Goal: Find specific page/section: Find specific page/section

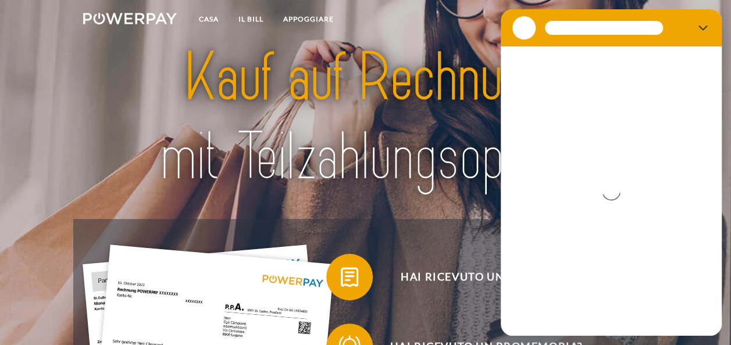
click at [447, 20] on nav "Casa IL BILL APPOGGIARE Termini" at bounding box center [365, 20] width 731 height 41
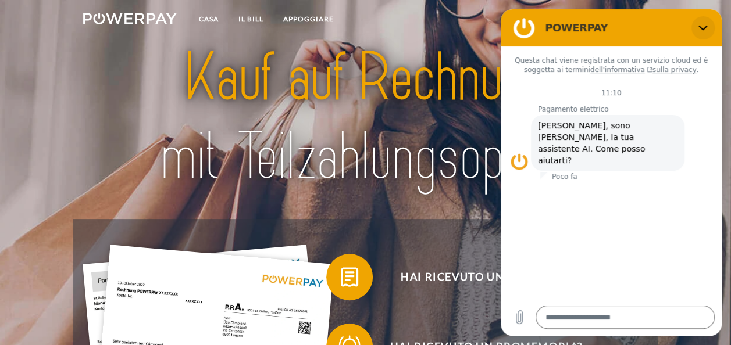
click at [697, 26] on button "Chiudere" at bounding box center [703, 27] width 23 height 23
type textarea "*"
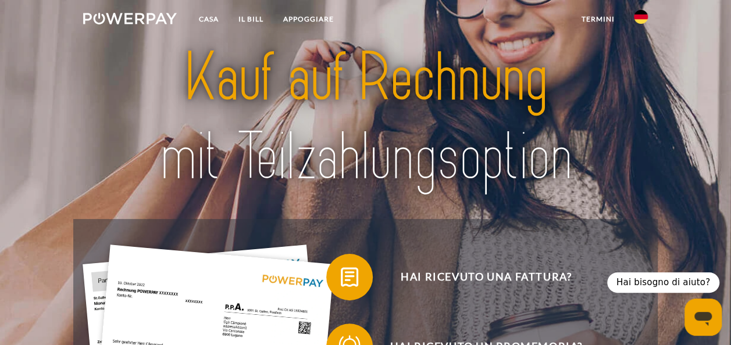
click at [641, 18] on img at bounding box center [641, 17] width 14 height 14
click at [639, 84] on img at bounding box center [641, 84] width 14 height 14
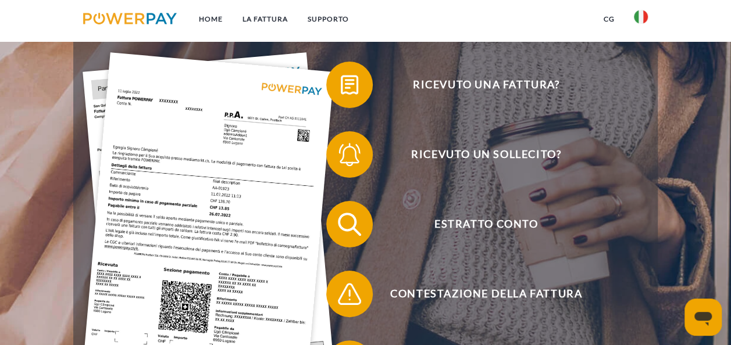
scroll to position [174, 0]
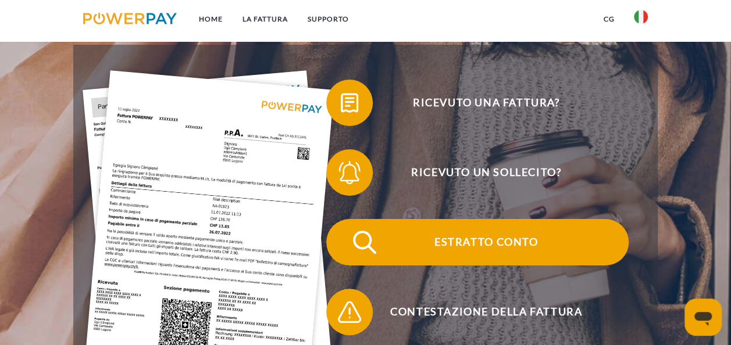
click at [428, 243] on span "Estratto conto" at bounding box center [486, 242] width 285 height 47
